Goal: Task Accomplishment & Management: Use online tool/utility

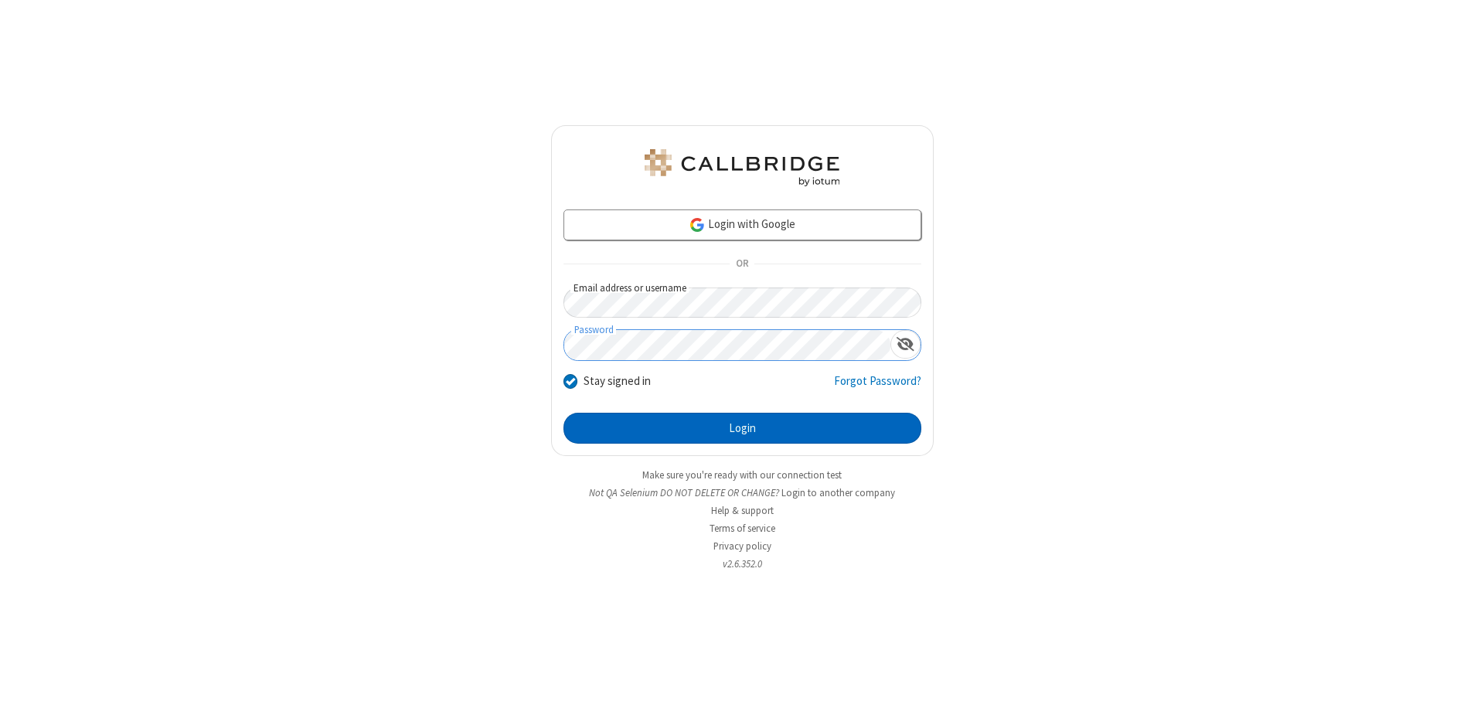
click at [742, 428] on button "Login" at bounding box center [743, 428] width 358 height 31
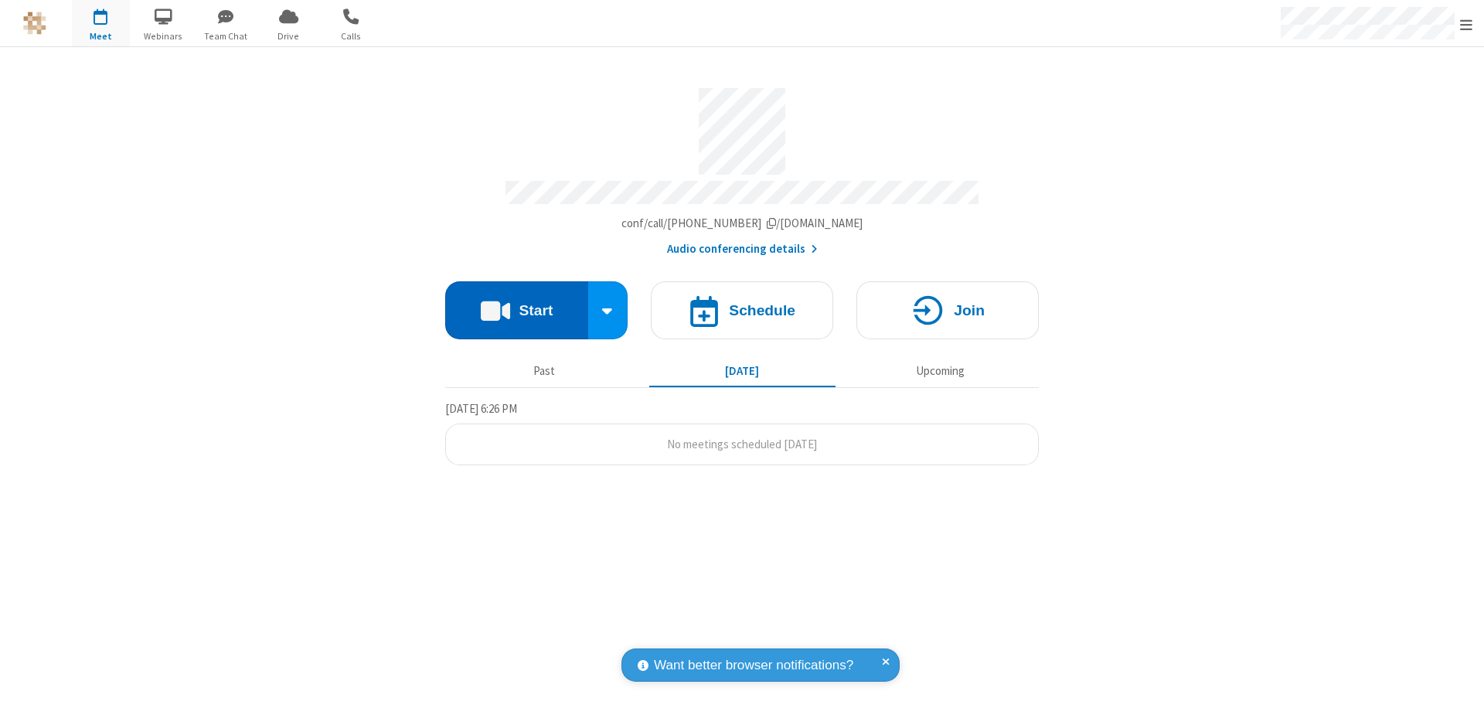
click at [516, 303] on button "Start" at bounding box center [516, 310] width 143 height 58
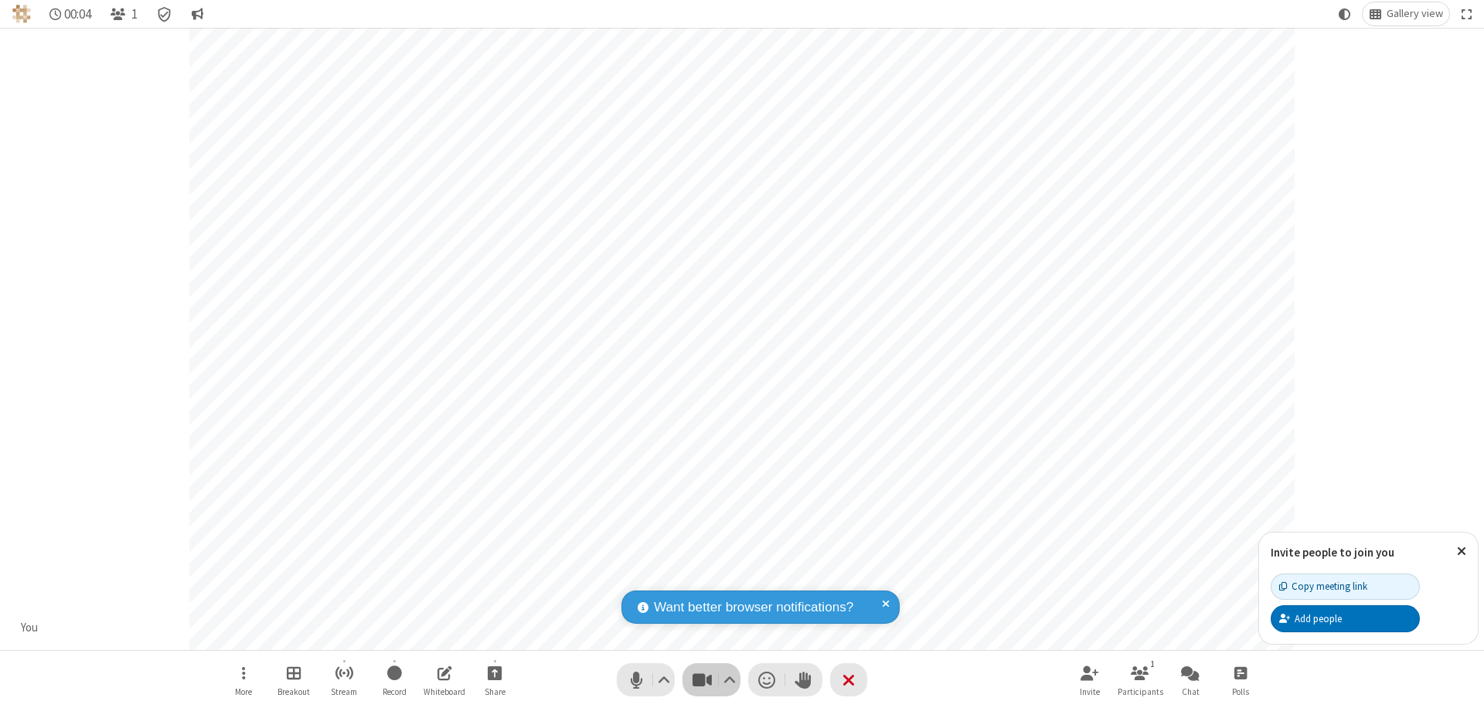
click at [702, 680] on span "Stop video (⌘+Shift+V)" at bounding box center [701, 680] width 23 height 22
click at [702, 680] on span "Start video (⌘+Shift+V)" at bounding box center [701, 680] width 23 height 22
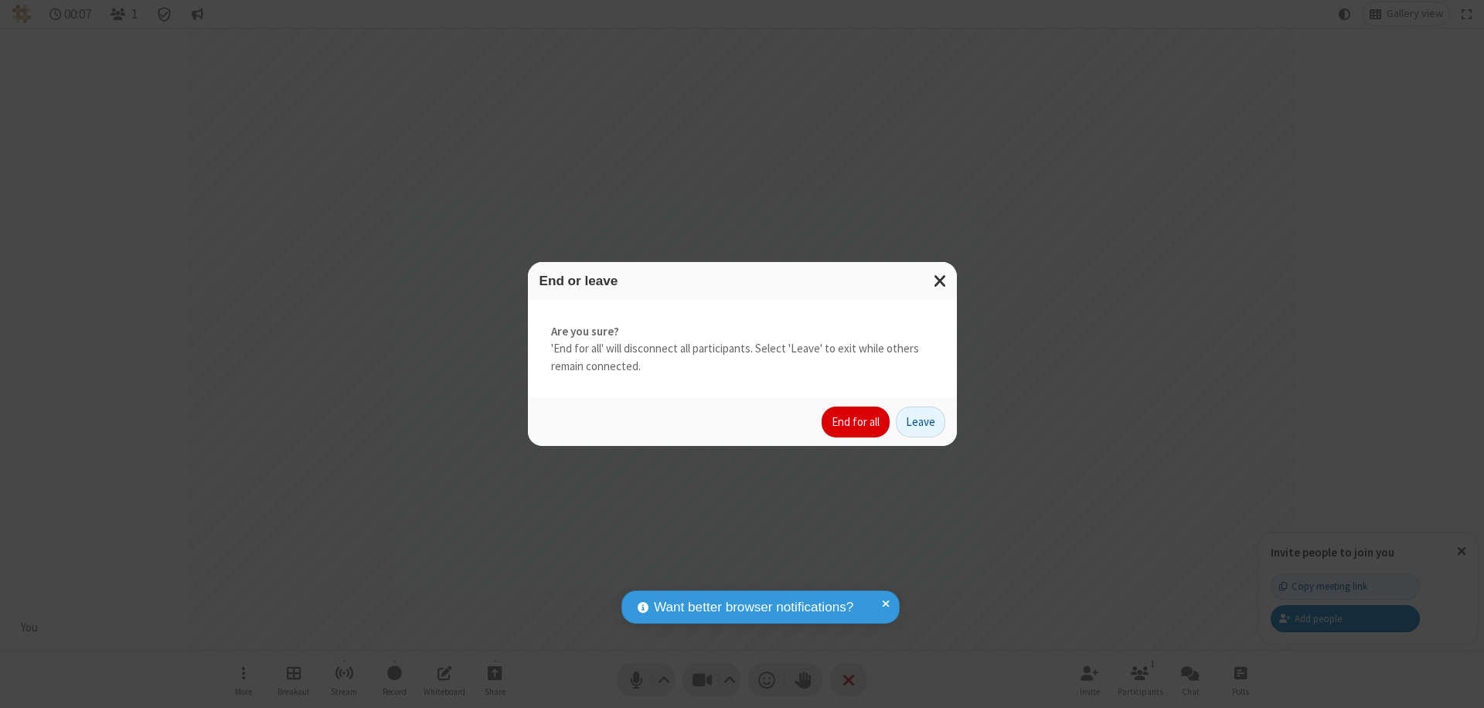
click at [857, 422] on button "End for all" at bounding box center [856, 422] width 68 height 31
